Goal: Information Seeking & Learning: Learn about a topic

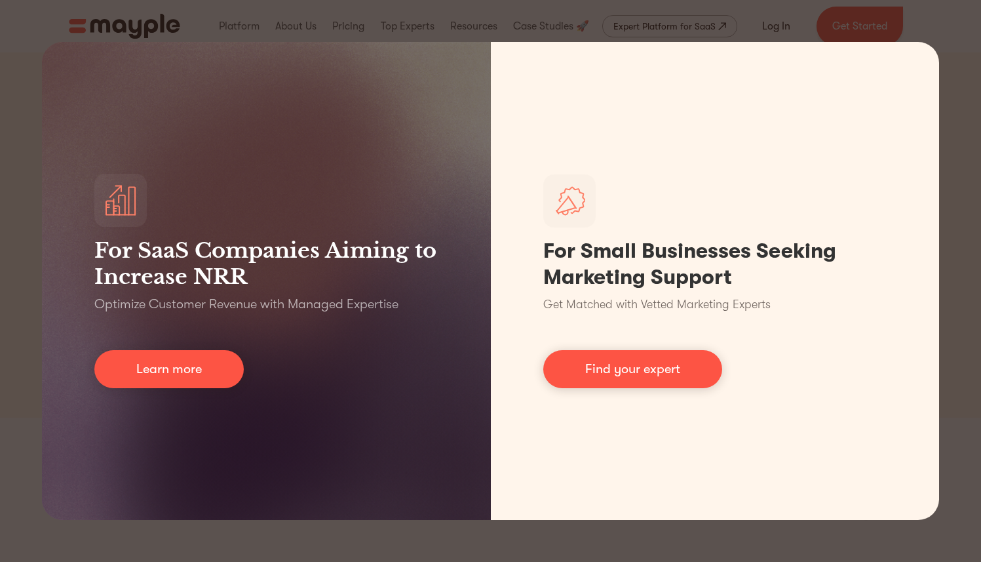
click at [961, 37] on div "For SaaS Companies Aiming to Increase NRR Optimize Customer Revenue with Manage…" at bounding box center [490, 281] width 981 height 562
click at [950, 47] on div "For SaaS Companies Aiming to Increase NRR Optimize Customer Revenue with Manage…" at bounding box center [490, 281] width 981 height 562
click at [901, 24] on div "For SaaS Companies Aiming to Increase NRR Optimize Customer Revenue with Manage…" at bounding box center [490, 281] width 981 height 562
click at [605, 535] on div "For SaaS Companies Aiming to Increase NRR Optimize Customer Revenue with Manage…" at bounding box center [490, 281] width 981 height 562
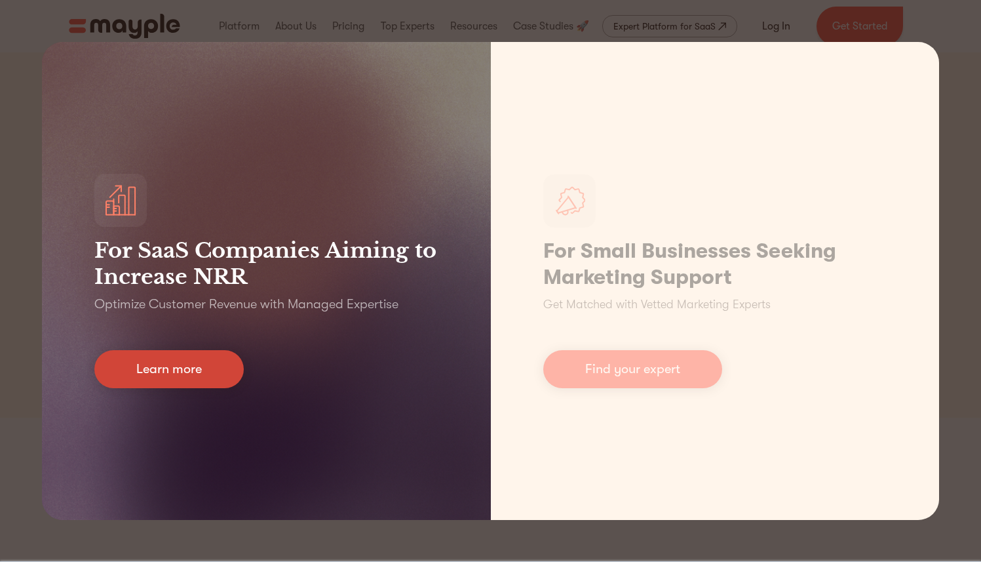
click at [185, 364] on link "Learn more" at bounding box center [168, 369] width 149 height 38
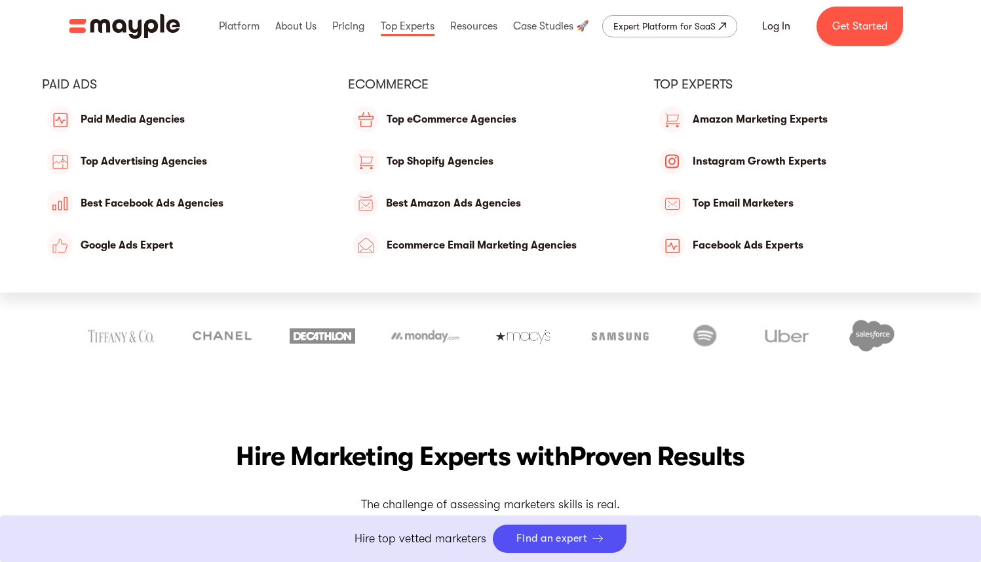
scroll to position [672, 0]
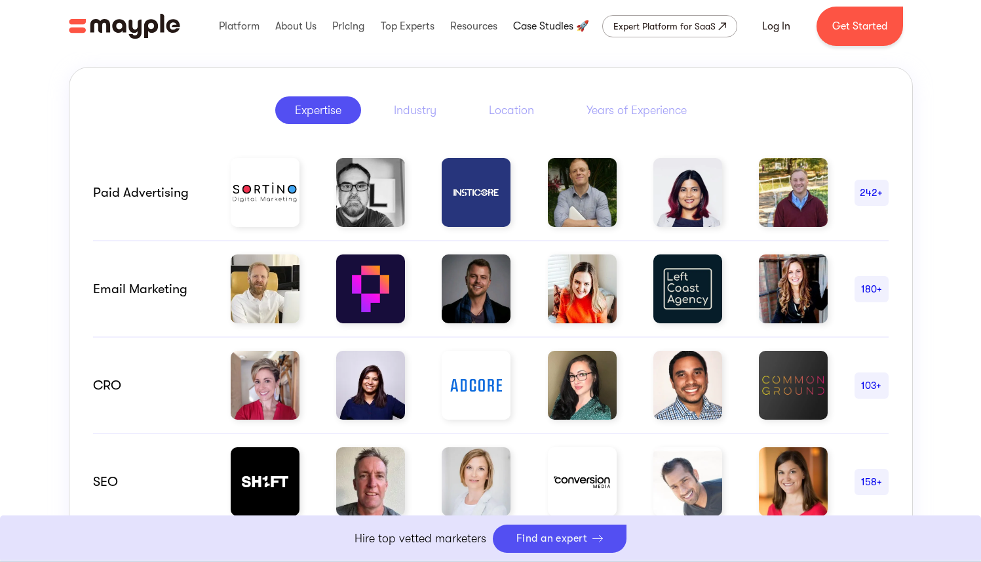
click at [553, 22] on link at bounding box center [551, 26] width 83 height 42
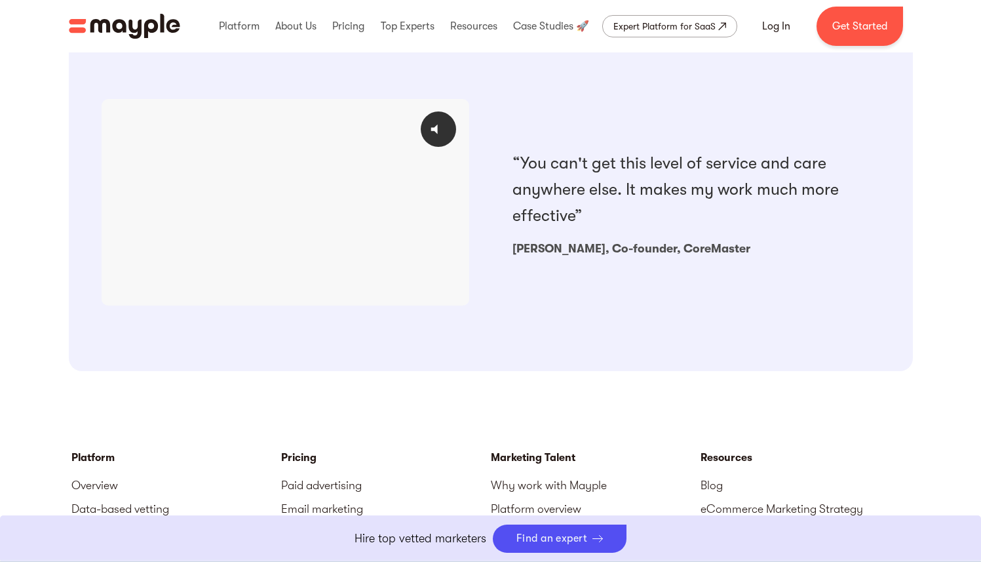
scroll to position [1445, 0]
